Goal: Task Accomplishment & Management: Use online tool/utility

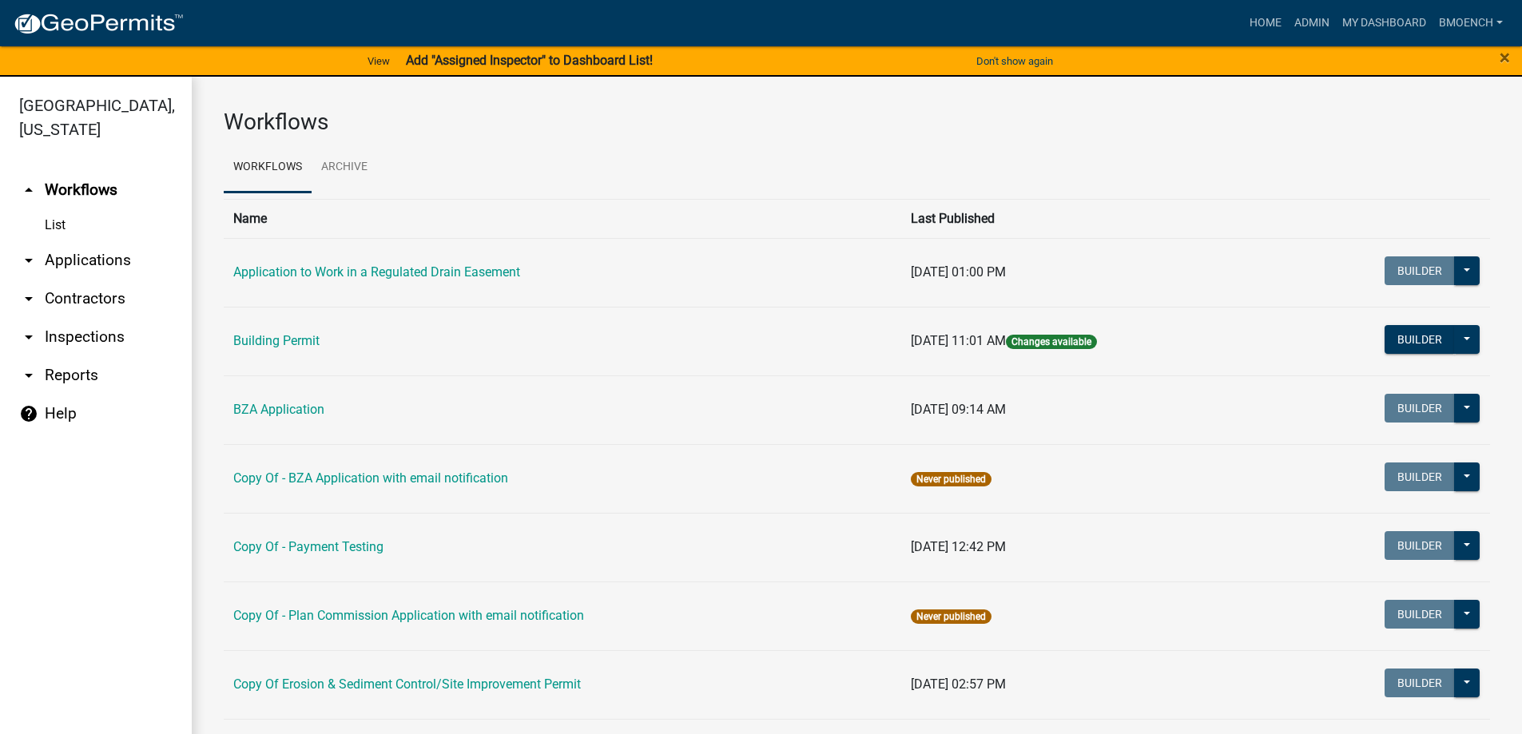
click at [96, 356] on link "arrow_drop_down Reports" at bounding box center [96, 375] width 192 height 38
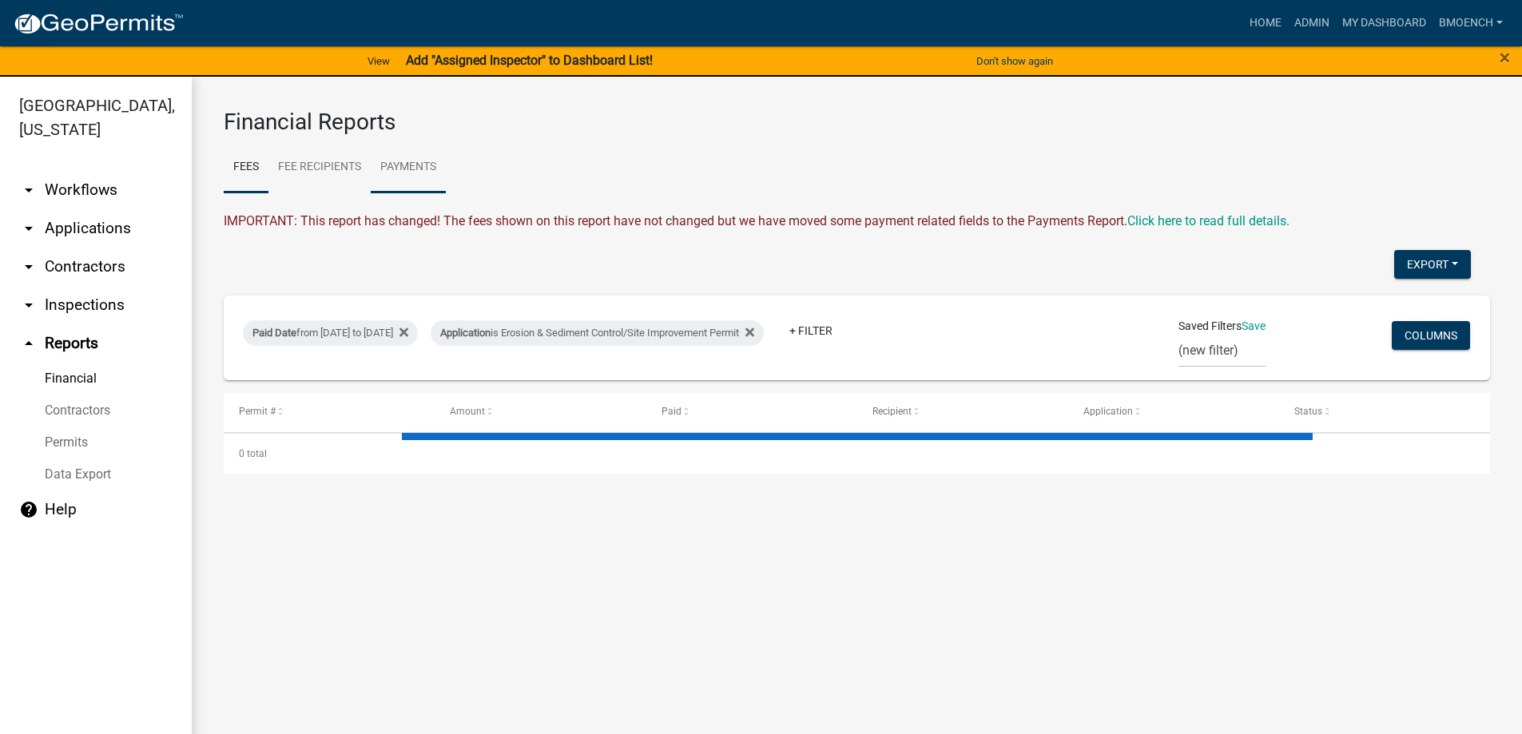
click at [423, 163] on link "Payments" at bounding box center [408, 167] width 75 height 51
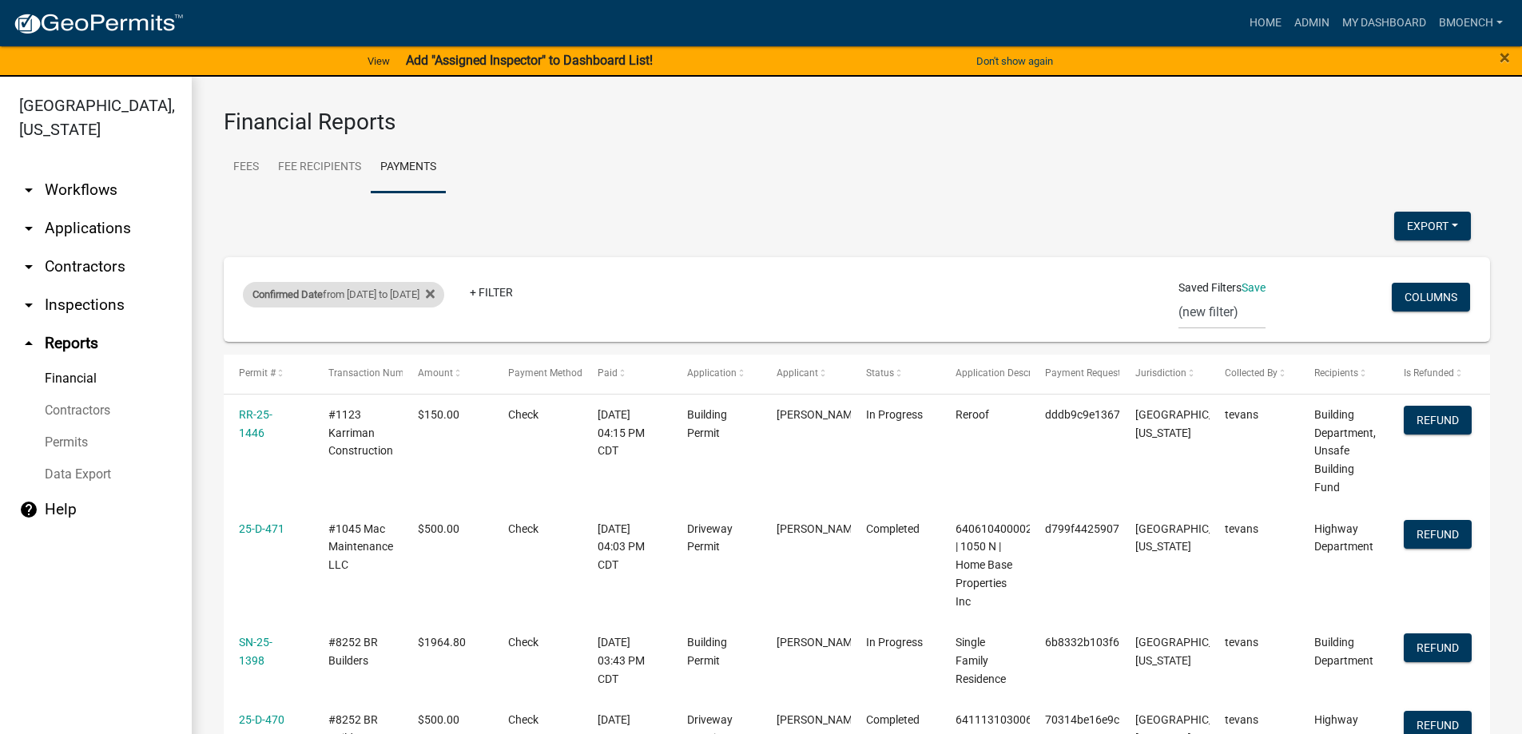
click at [394, 292] on div "Confirmed Date from [DATE] to [DATE]" at bounding box center [343, 295] width 201 height 26
select select "custom"
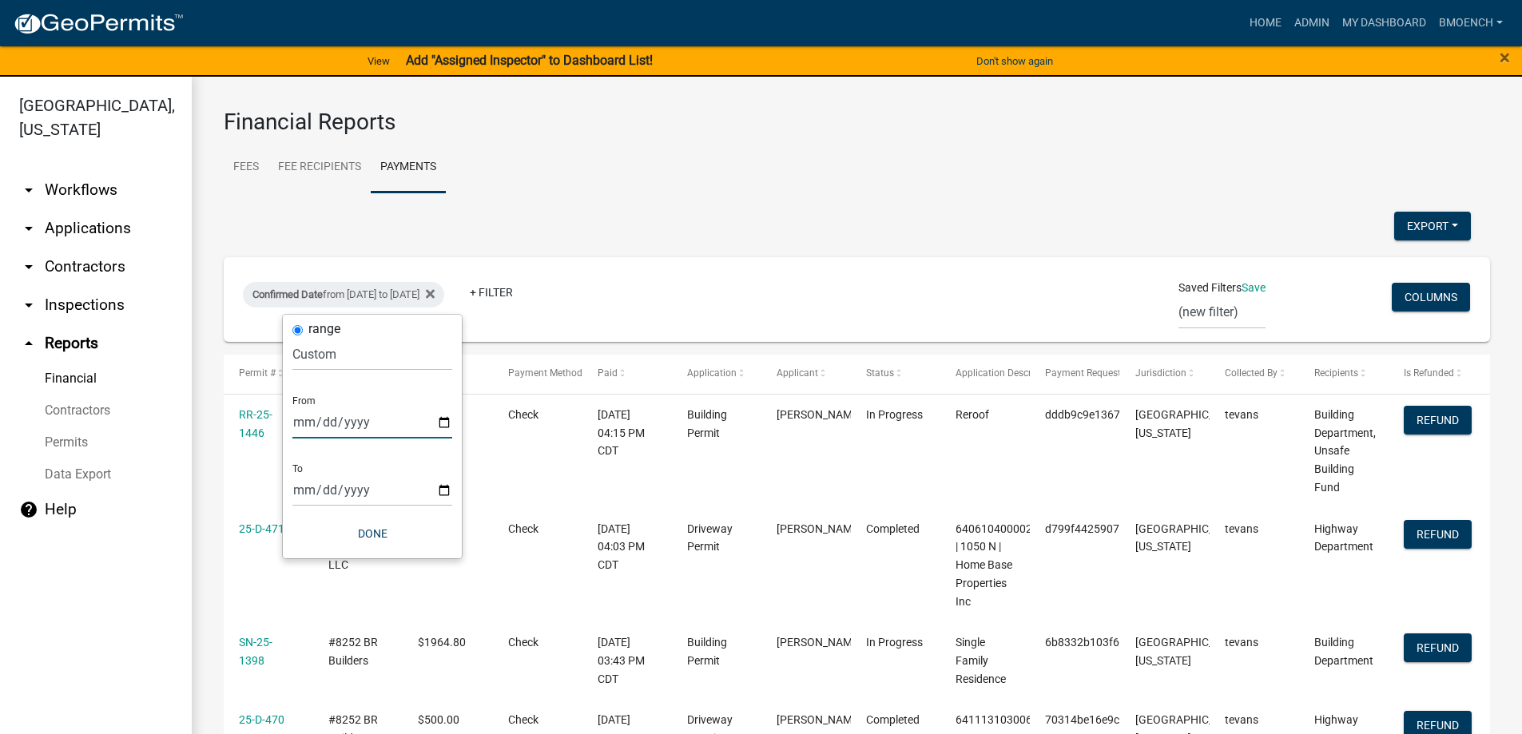
click at [324, 425] on input "[DATE]" at bounding box center [372, 422] width 160 height 33
type input "[DATE]"
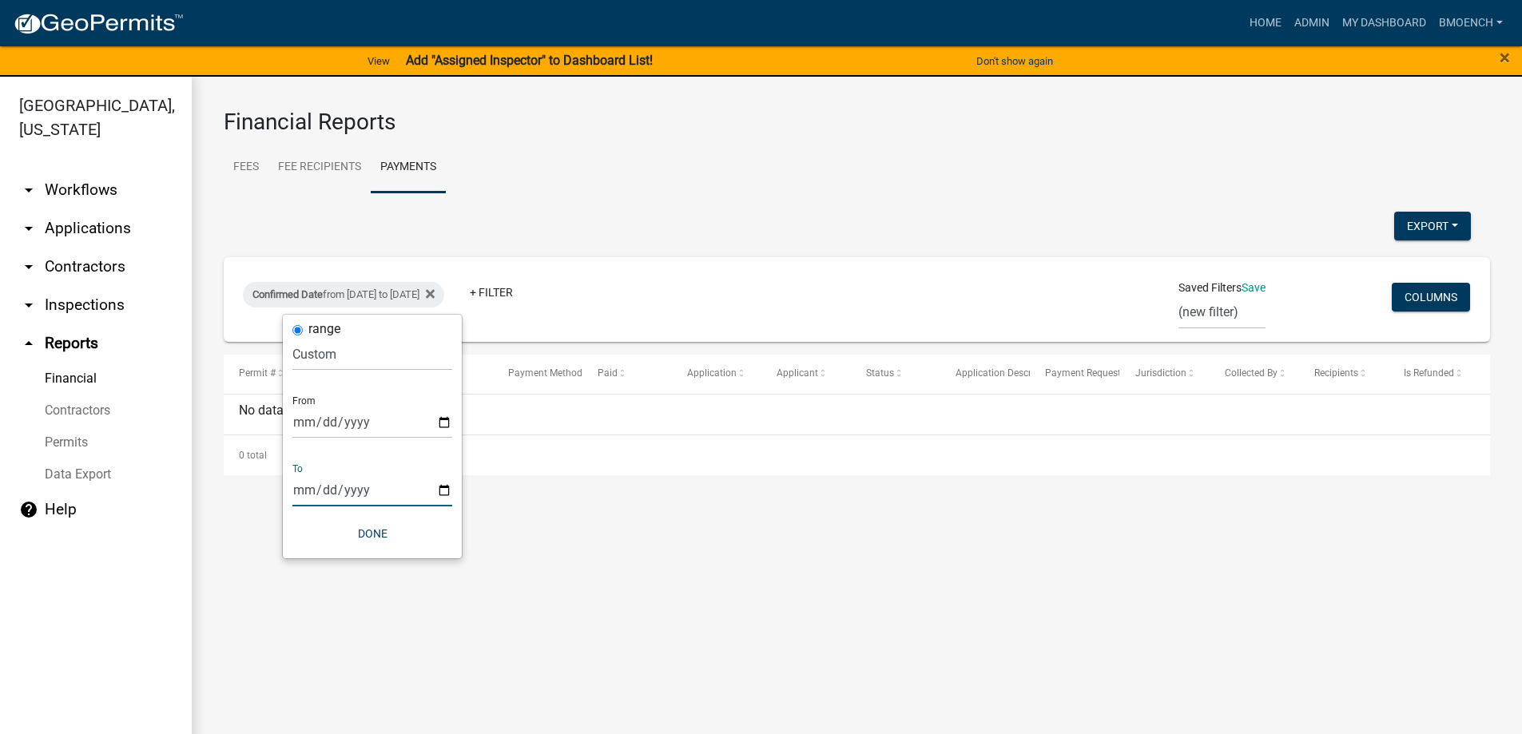
click at [319, 494] on input "[DATE]" at bounding box center [372, 490] width 160 height 33
type input "[DATE]"
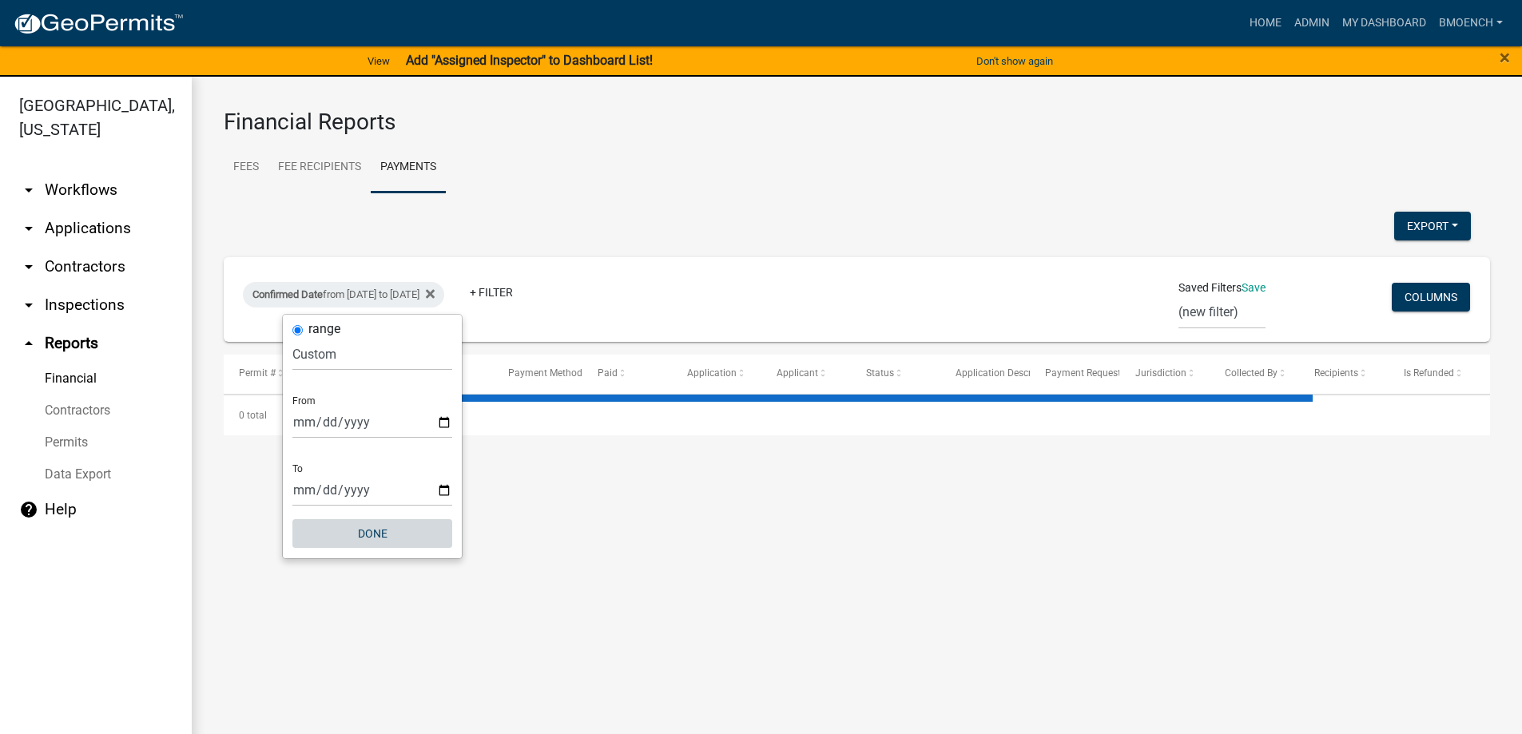
click at [362, 534] on button "Done" at bounding box center [372, 533] width 160 height 29
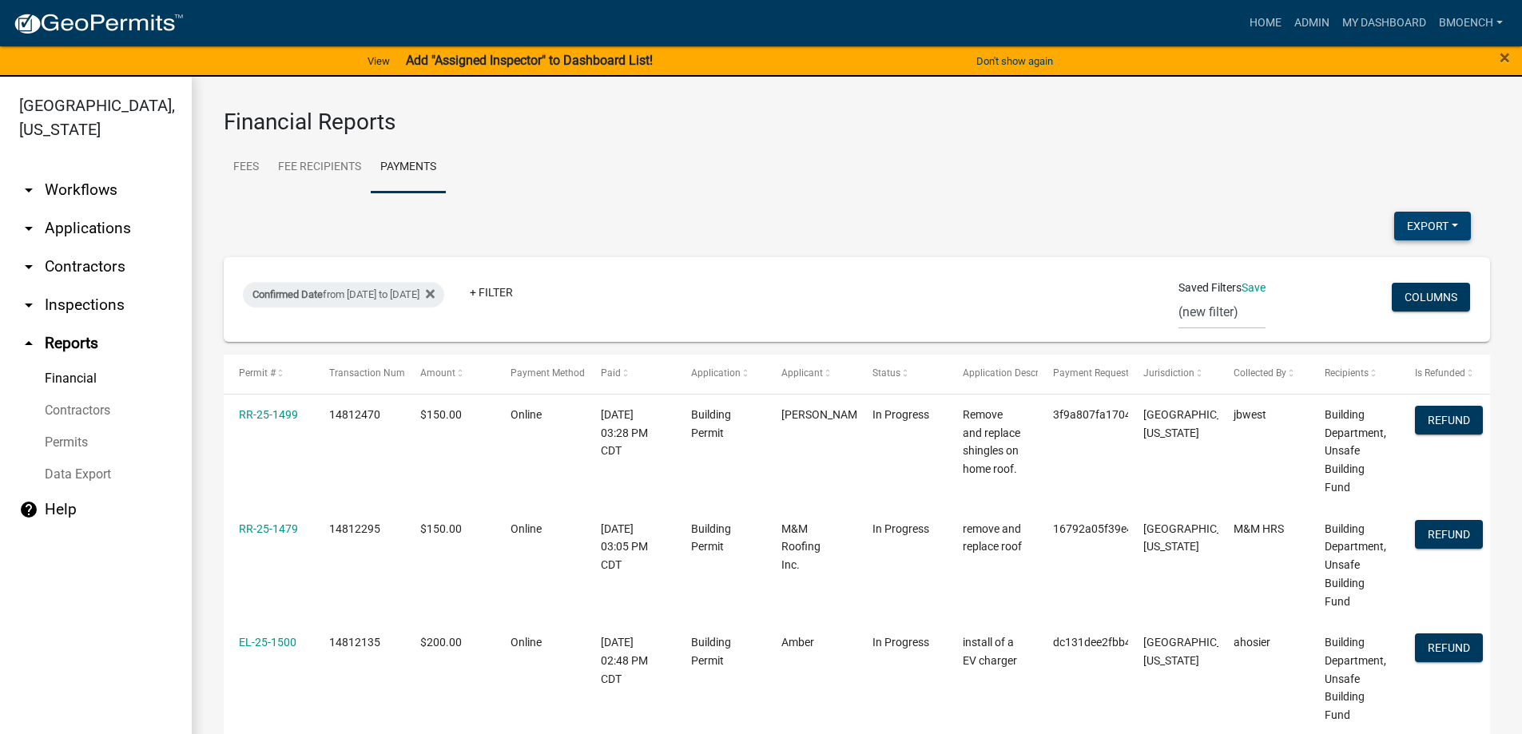
click at [1405, 228] on button "Export" at bounding box center [1432, 226] width 77 height 29
click at [1367, 268] on button "Excel Format (.xlsx)" at bounding box center [1395, 267] width 149 height 38
